Goal: Find specific page/section

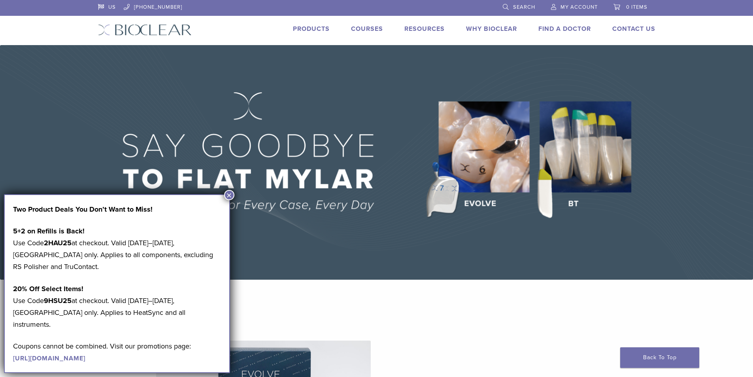
click at [232, 195] on button "×" at bounding box center [229, 195] width 10 height 10
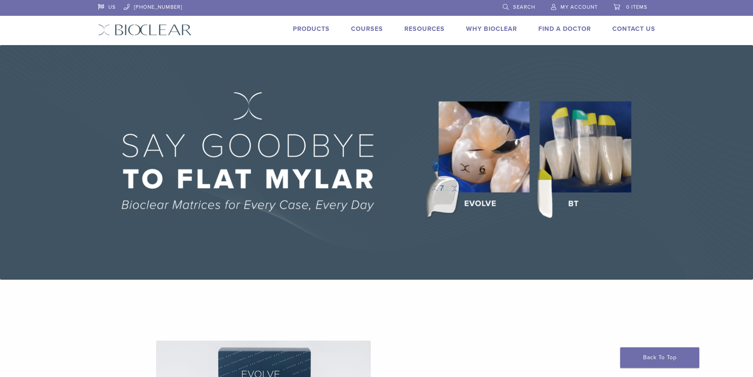
click at [505, 27] on link "Why Bioclear" at bounding box center [491, 29] width 51 height 8
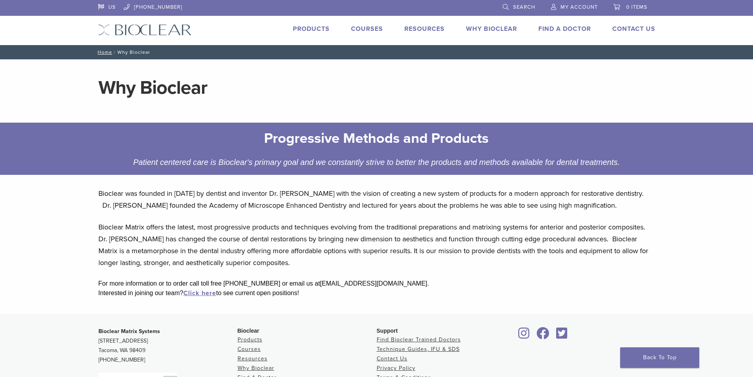
click at [570, 31] on link "Find A Doctor" at bounding box center [565, 29] width 53 height 8
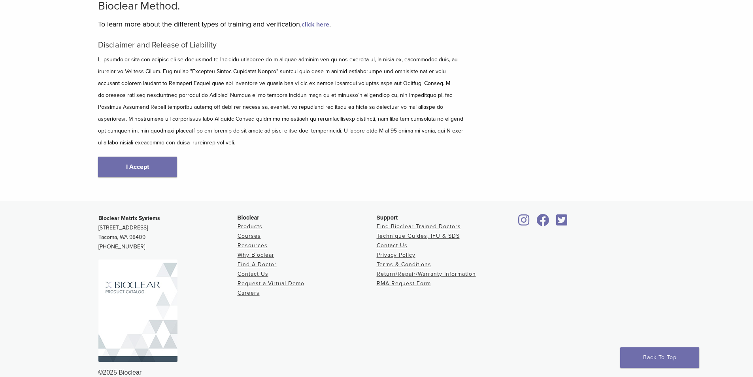
scroll to position [81, 0]
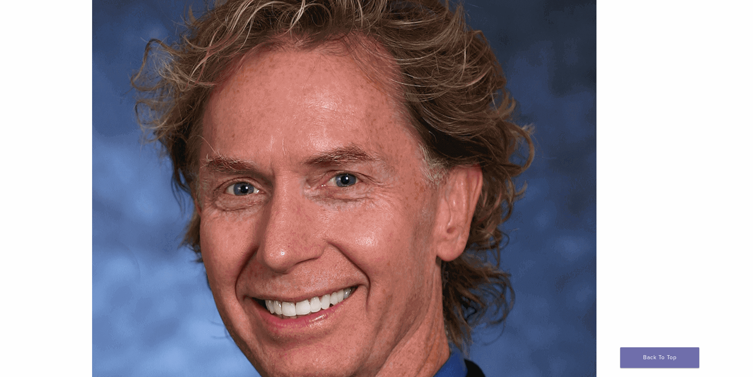
scroll to position [238, 0]
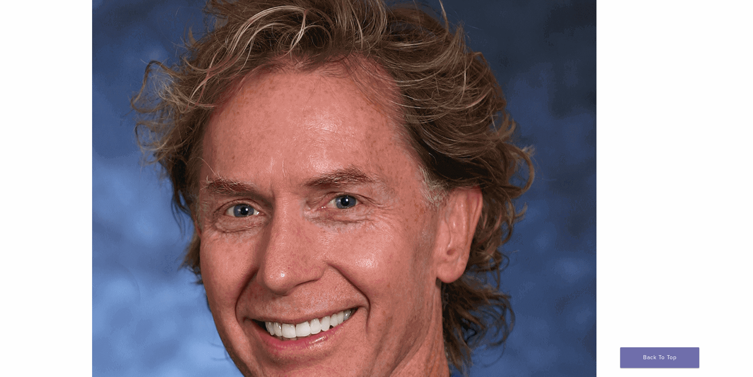
click at [693, 246] on div "Profile Qualifications Dr. Clark is the inventor of the Bioclear Method. In his…" at bounding box center [377, 297] width 742 height 888
